Goal: Task Accomplishment & Management: Manage account settings

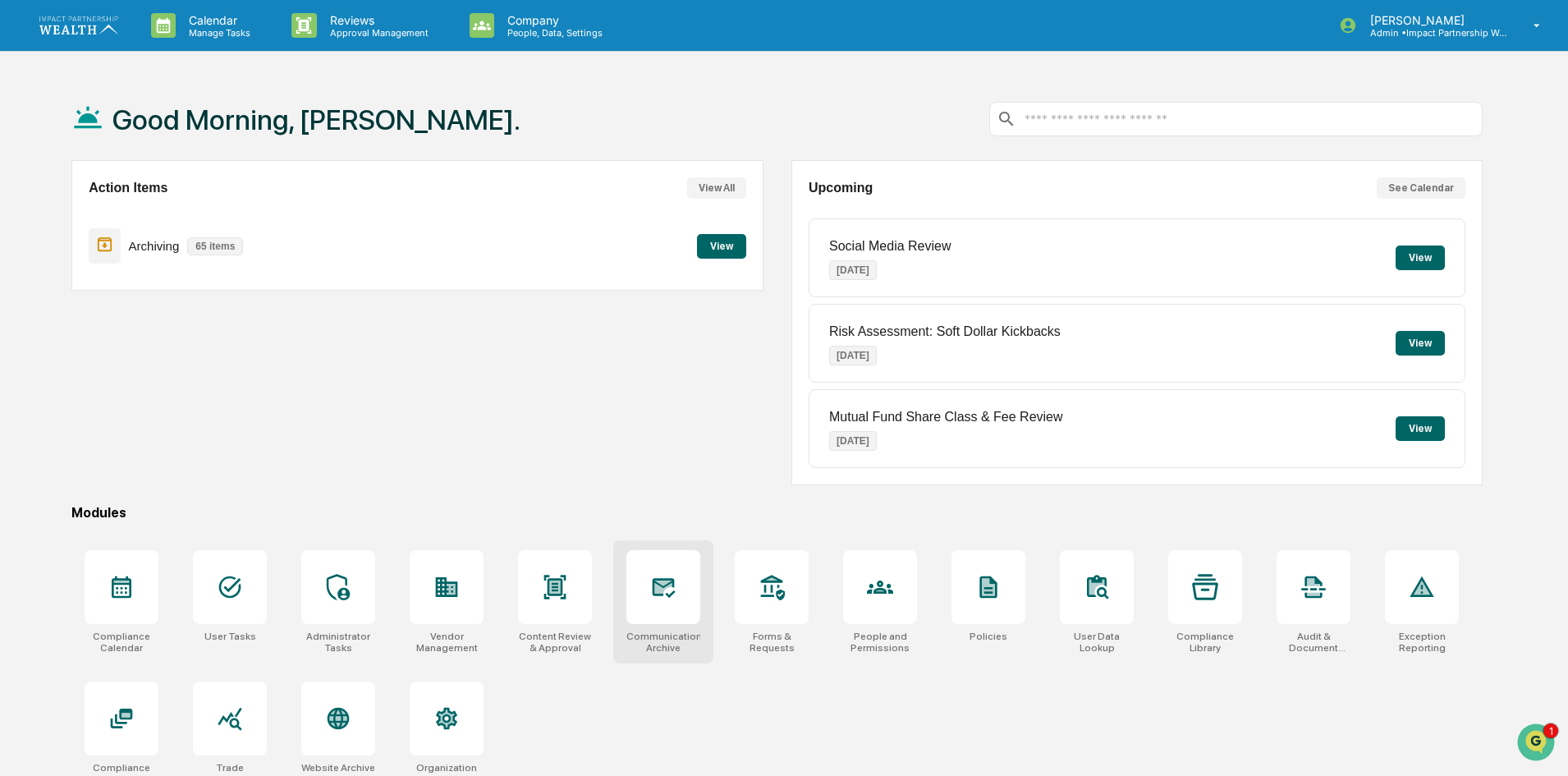
click at [686, 601] on div at bounding box center [664, 588] width 74 height 74
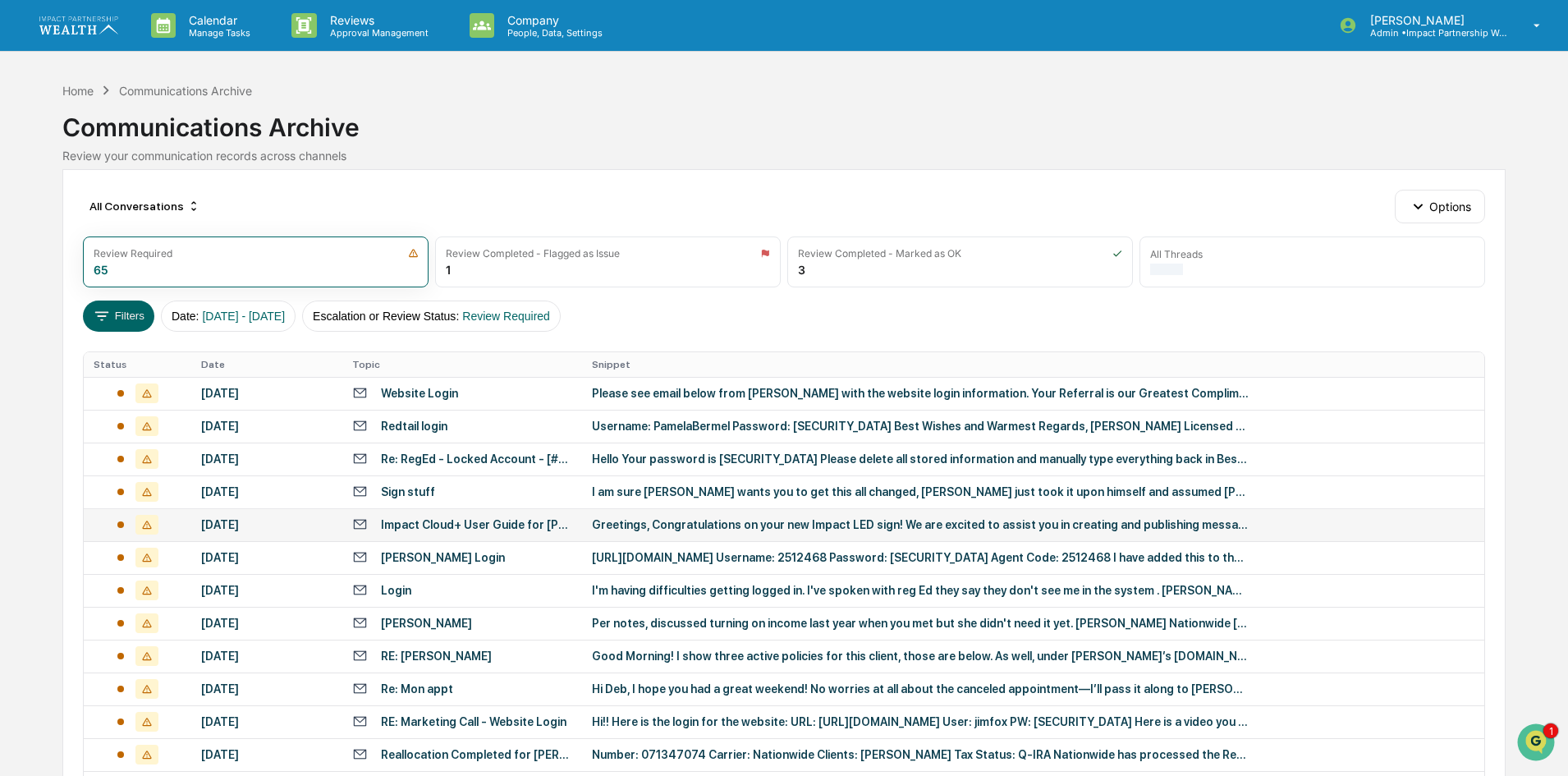
click at [242, 522] on div "[DATE]" at bounding box center [267, 525] width 131 height 13
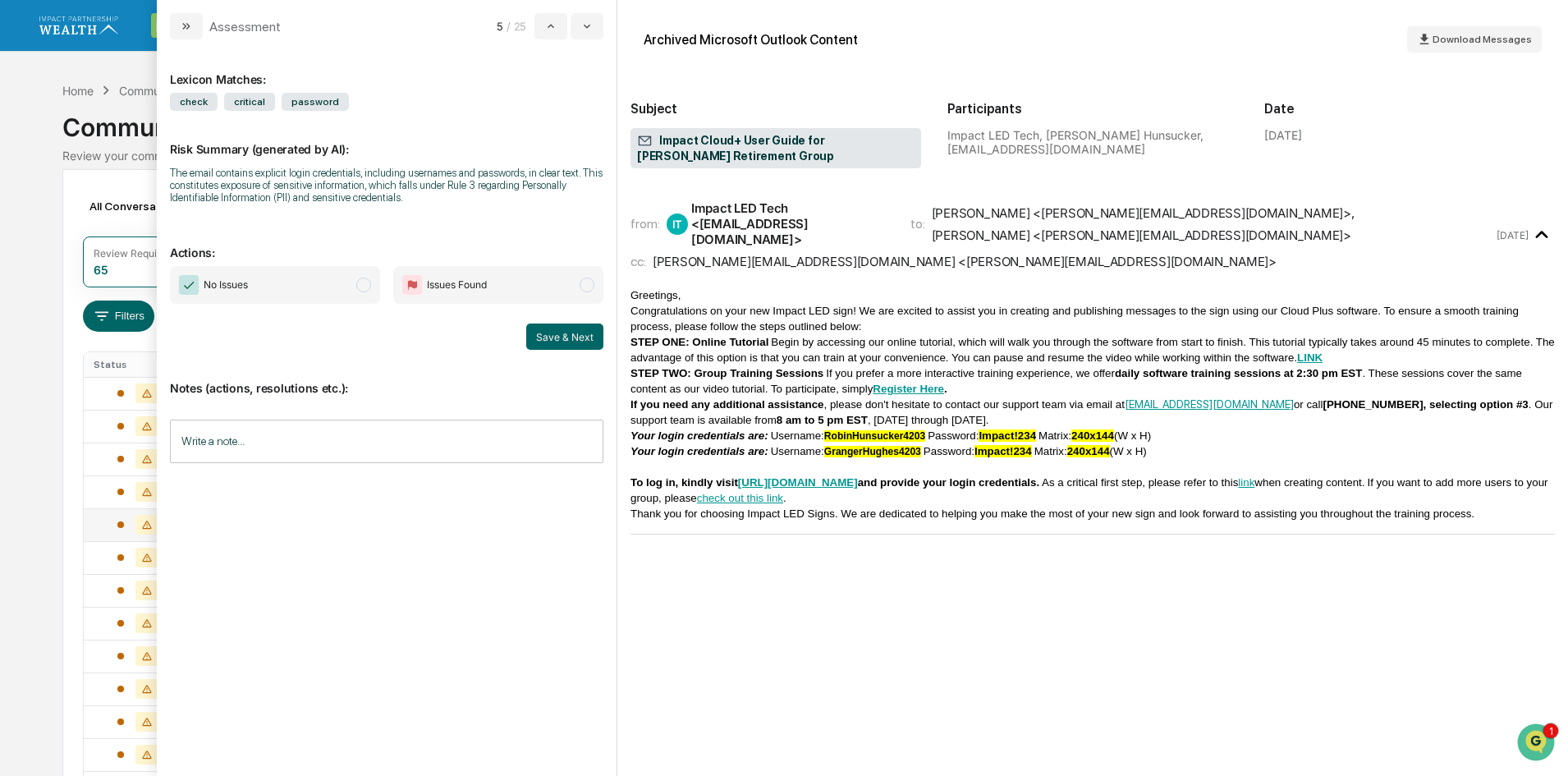
click at [287, 446] on input "Write a note..." at bounding box center [387, 441] width 434 height 44
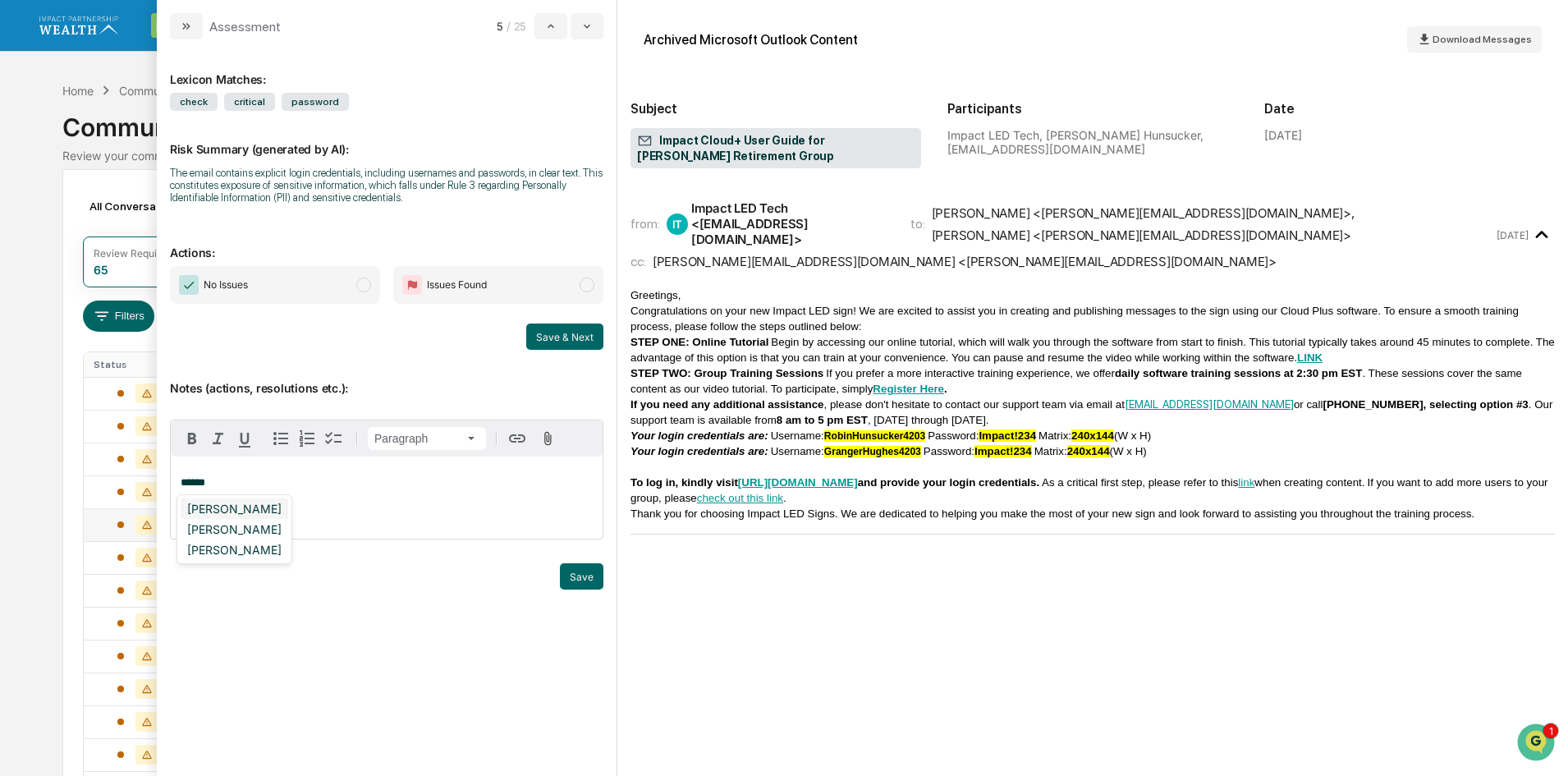
click at [266, 508] on div "[PERSON_NAME]" at bounding box center [234, 509] width 107 height 21
click at [591, 572] on button "Save" at bounding box center [582, 576] width 44 height 27
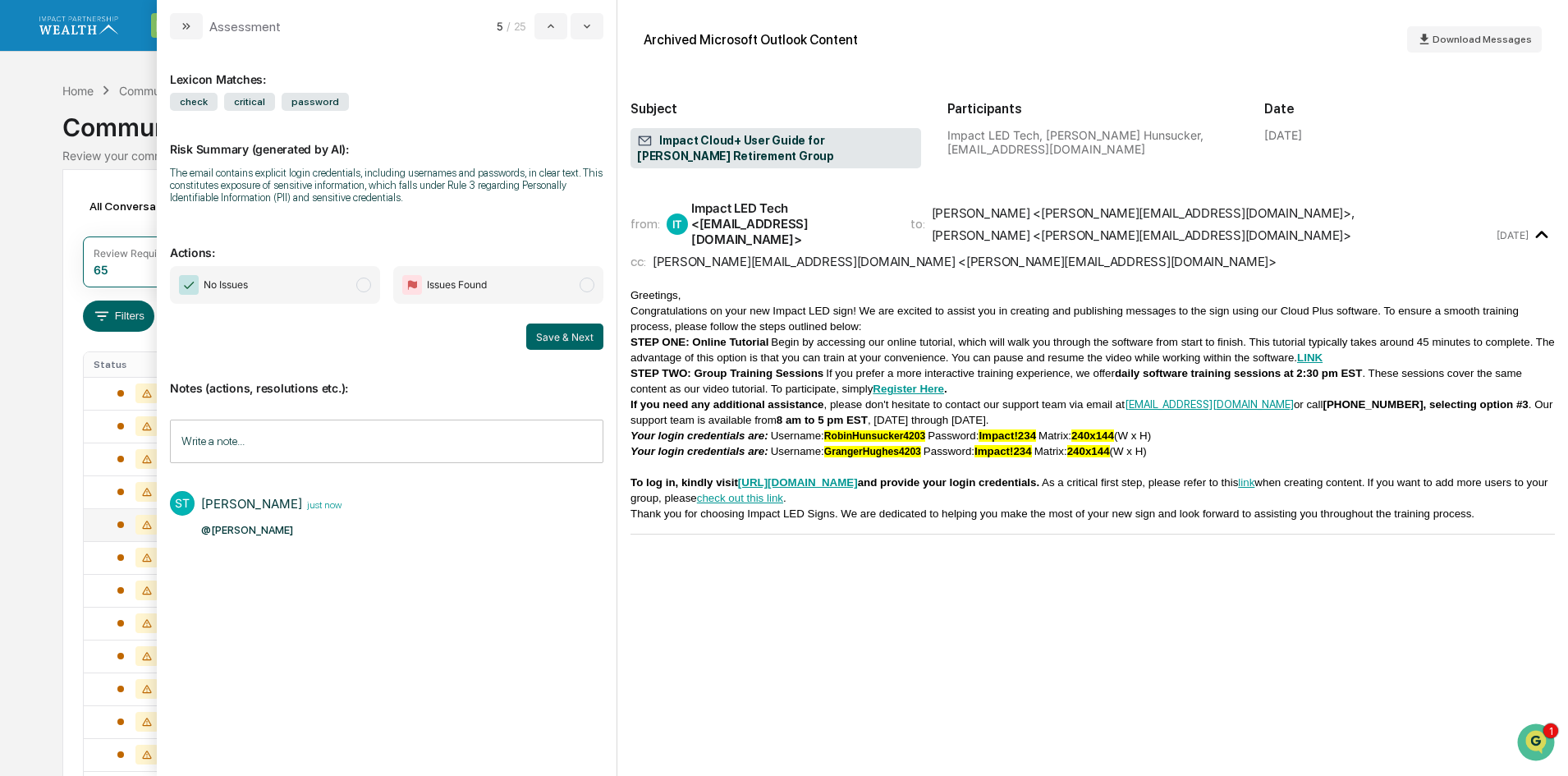
click at [32, 68] on div "Calendar Manage Tasks Reviews Approval Management Company People, Data, Setting…" at bounding box center [784, 646] width 1568 height 1291
